Goal: Find specific page/section: Find specific page/section

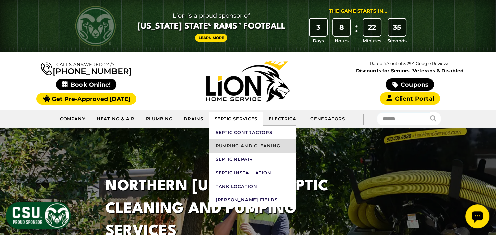
click at [232, 143] on link "Pumping and Cleaning" at bounding box center [252, 145] width 87 height 13
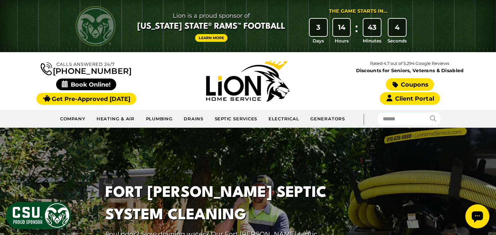
click at [426, 81] on link "Coupons" at bounding box center [410, 84] width 48 height 12
